Goal: Find specific page/section: Find specific page/section

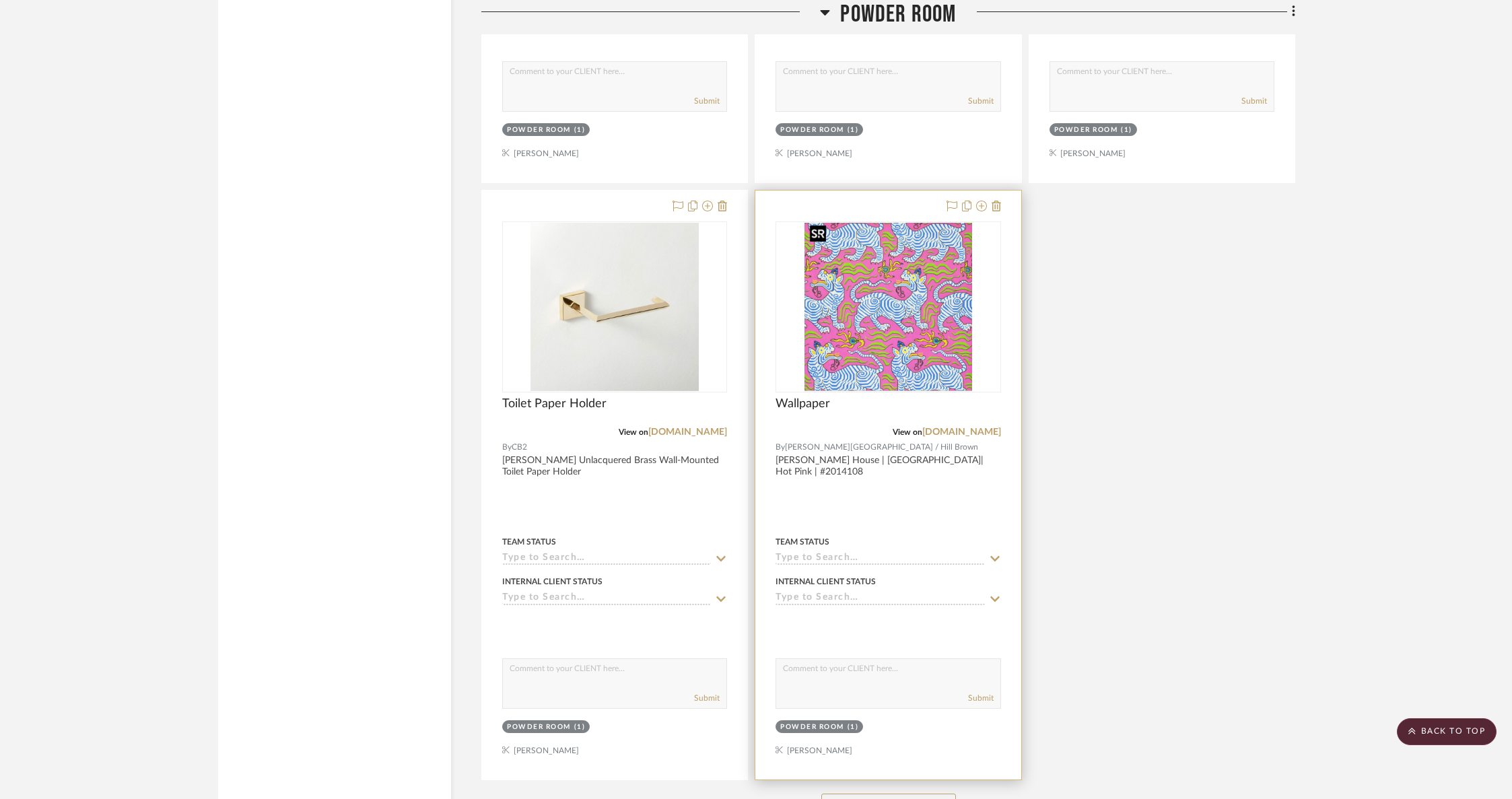
scroll to position [1573, 0]
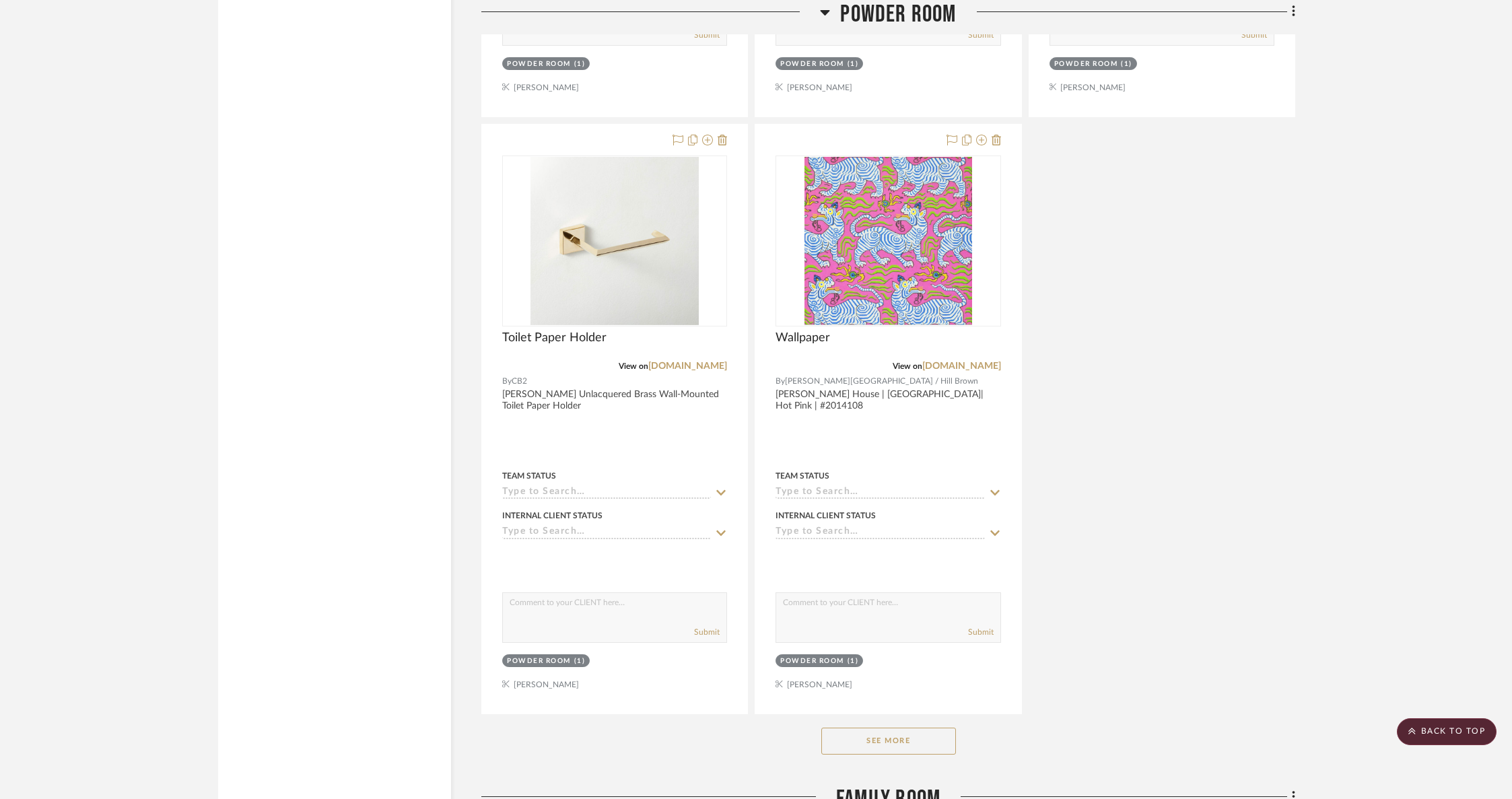
click at [909, 739] on button "See More" at bounding box center [888, 741] width 135 height 27
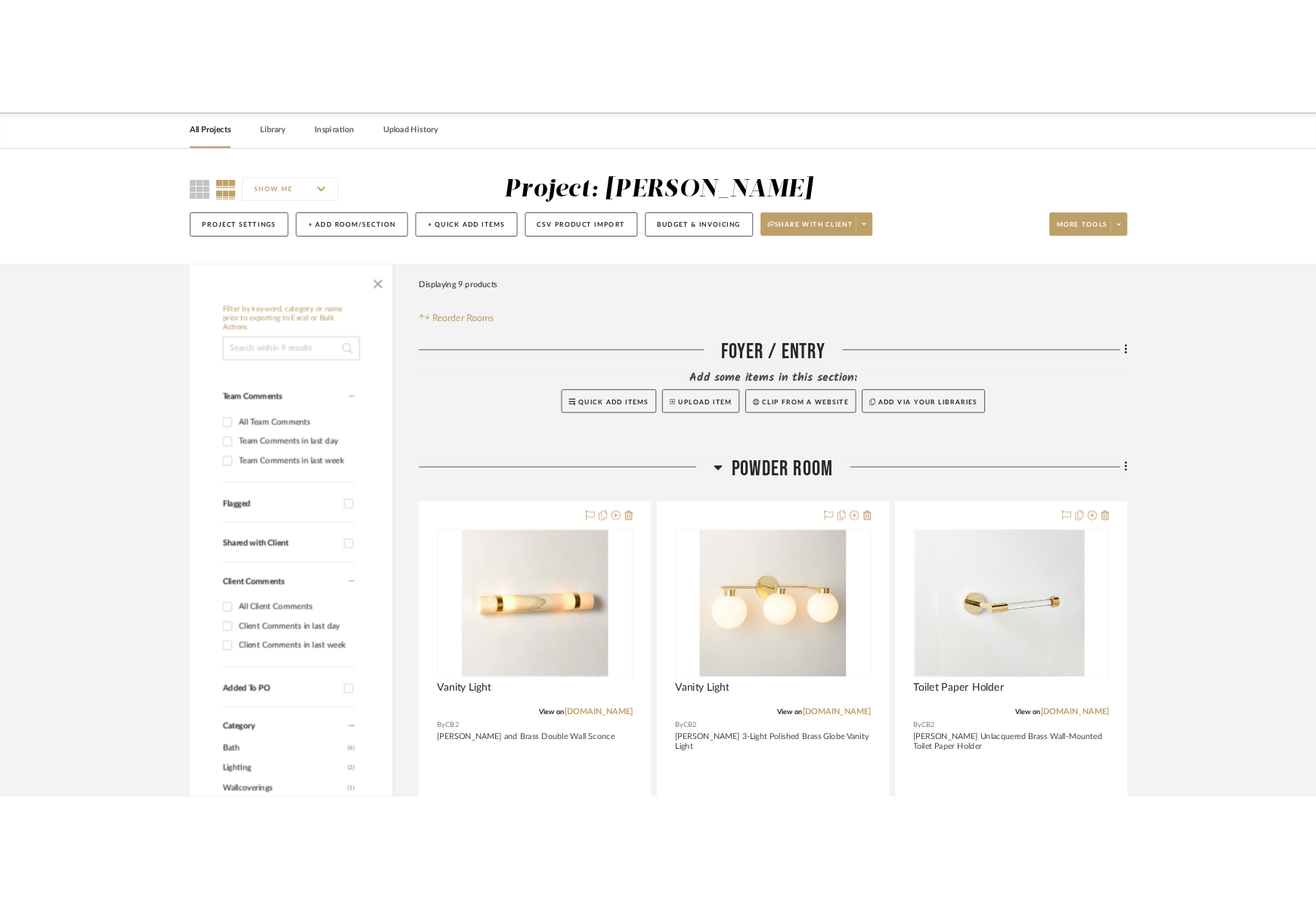
scroll to position [40, 0]
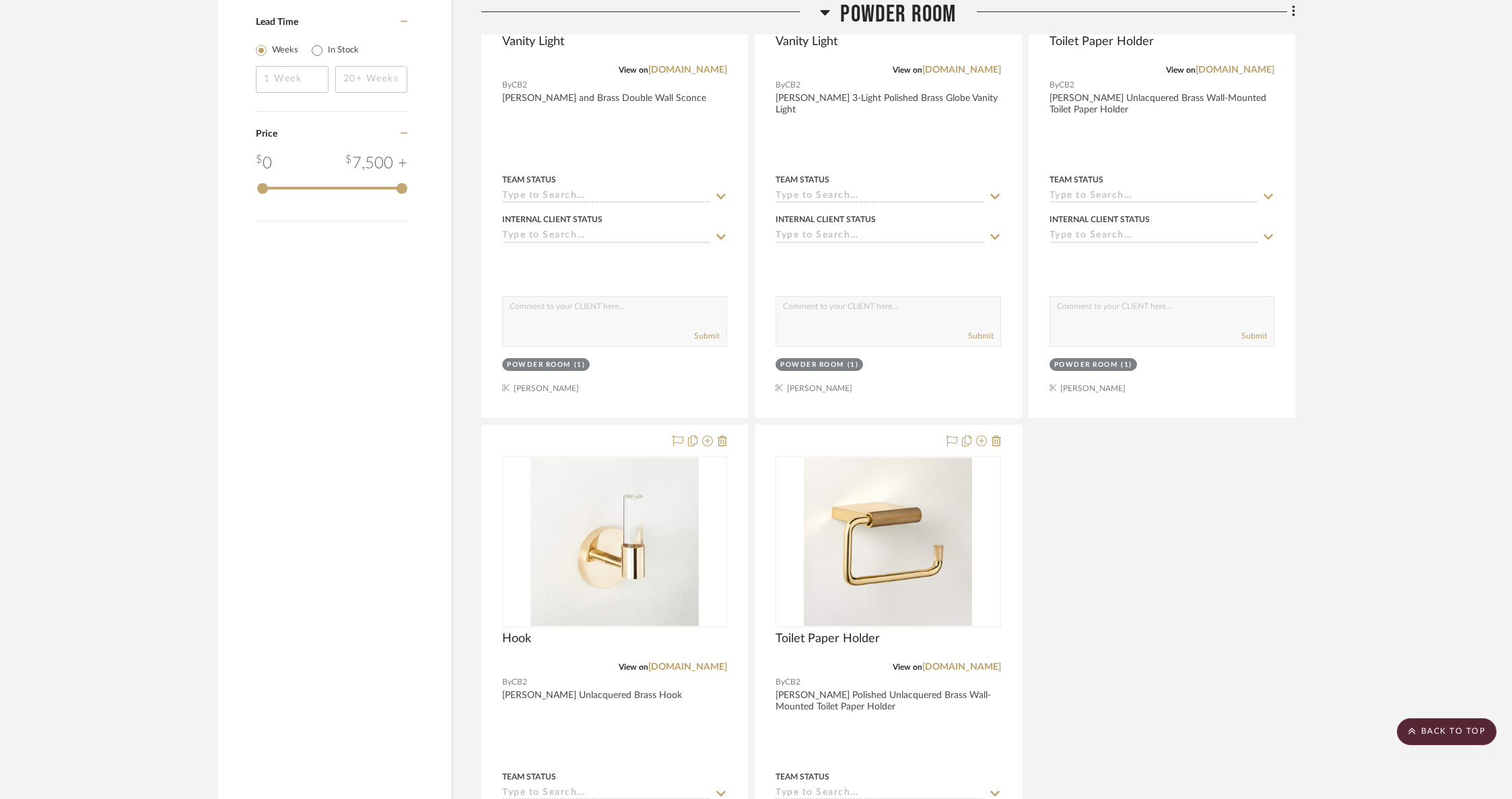
scroll to position [1594, 0]
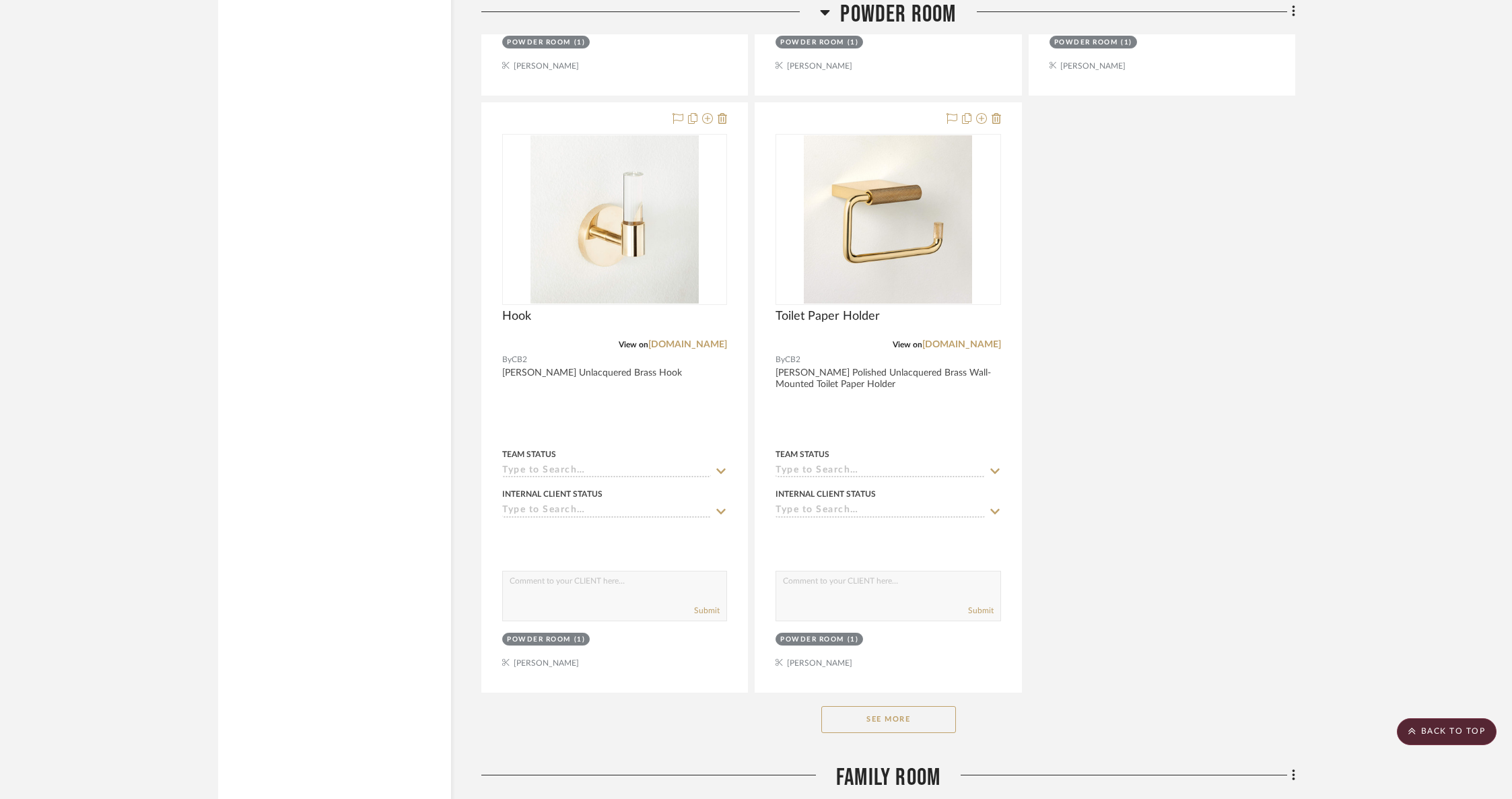
click at [877, 708] on button "See More" at bounding box center [888, 720] width 135 height 27
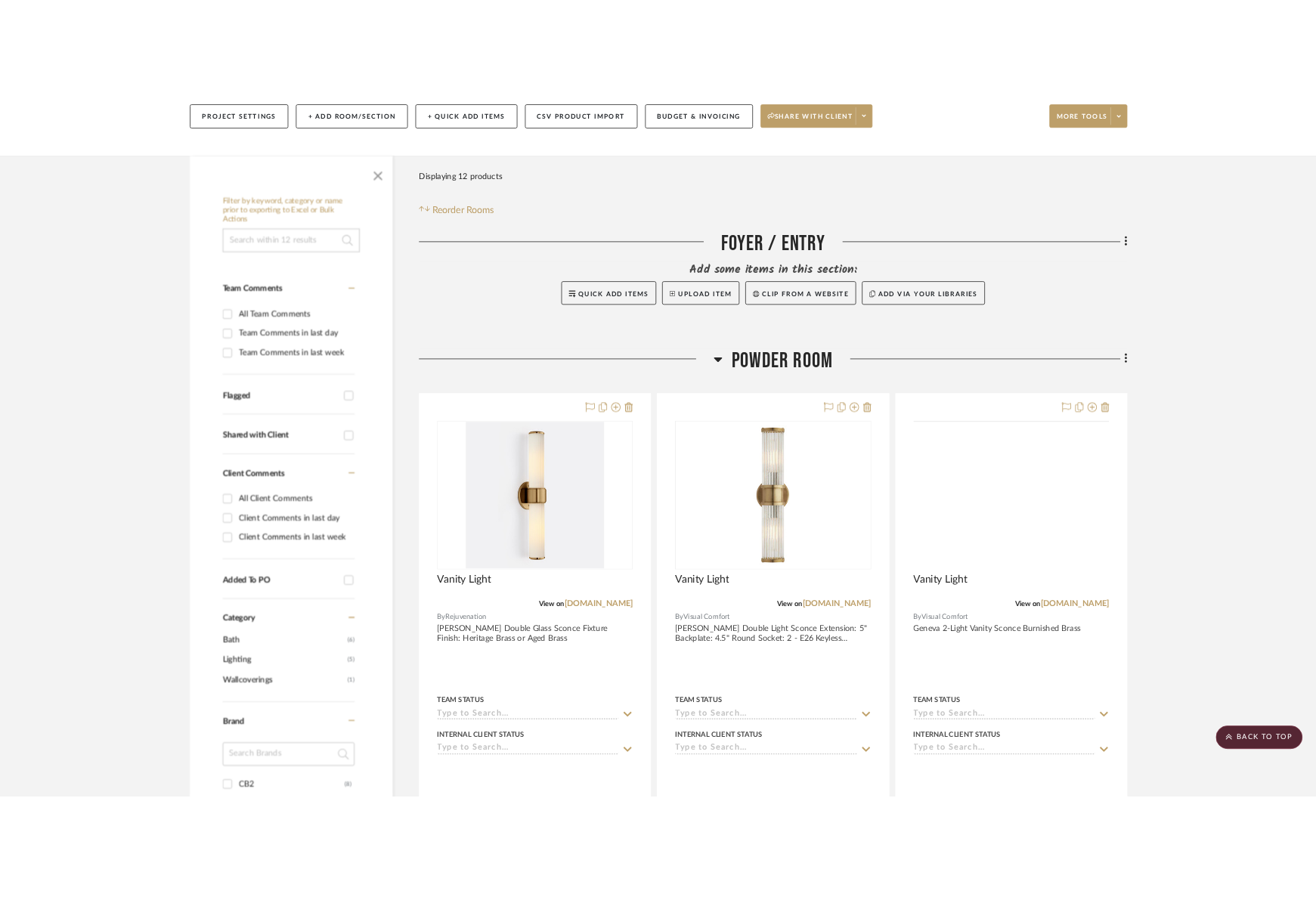
scroll to position [175, 0]
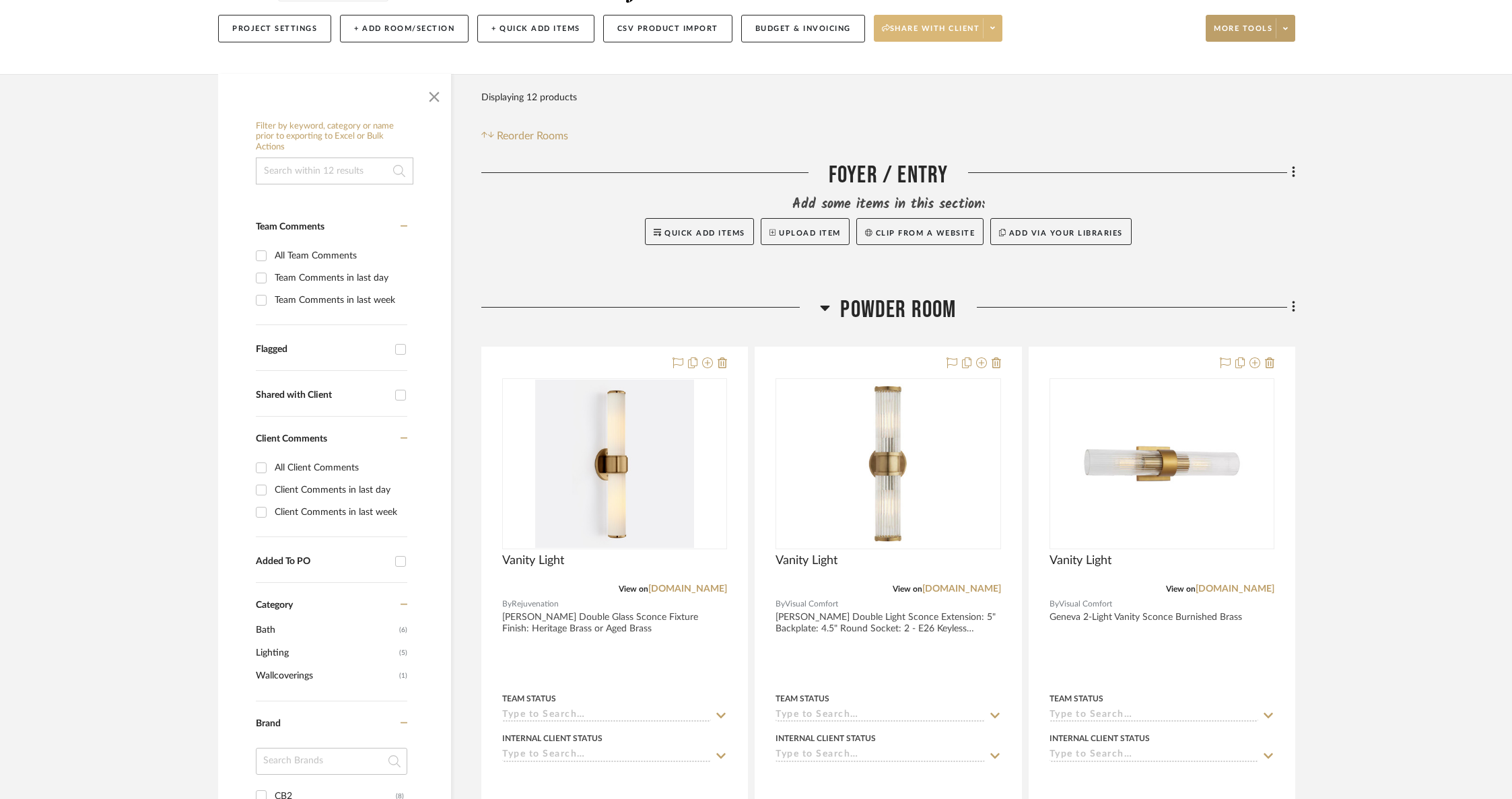
drag, startPoint x: 1100, startPoint y: 274, endPoint x: 962, endPoint y: 38, distance: 273.4
